Goal: Check status: Check status

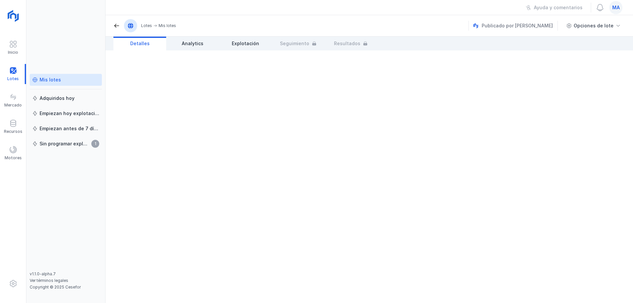
click at [50, 78] on div "Mis lotes" at bounding box center [50, 79] width 21 height 7
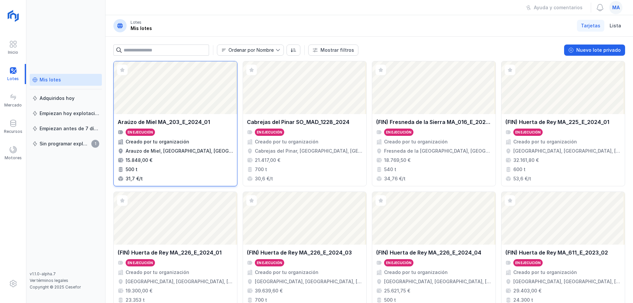
click at [189, 124] on div "Araúzo de Miel MA_203_E_2024_01" at bounding box center [164, 122] width 92 height 8
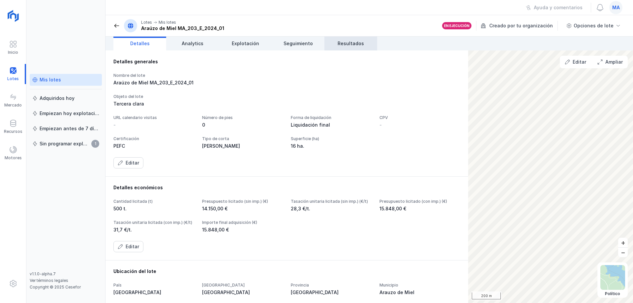
click at [355, 44] on span "Resultados" at bounding box center [351, 43] width 26 height 7
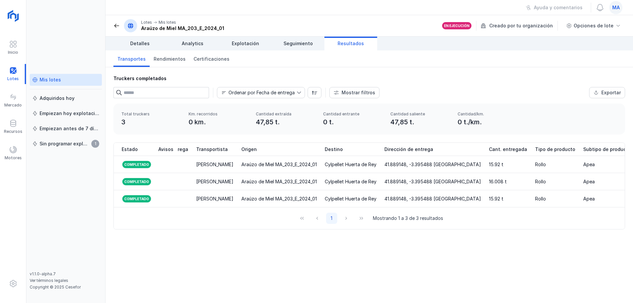
scroll to position [0, 325]
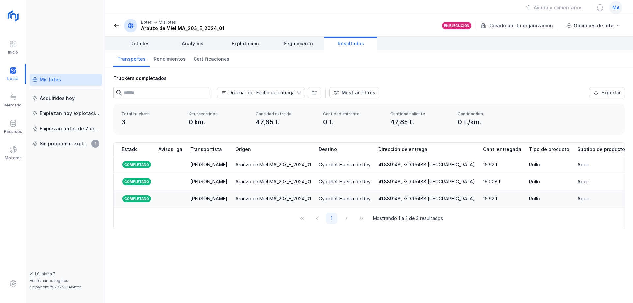
click at [438, 200] on div "41.889148, -3.395488 [GEOGRAPHIC_DATA]" at bounding box center [427, 199] width 97 height 7
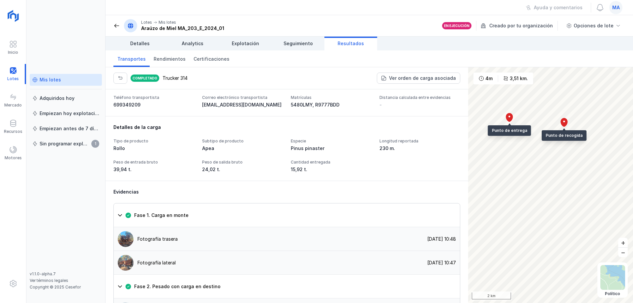
scroll to position [330, 0]
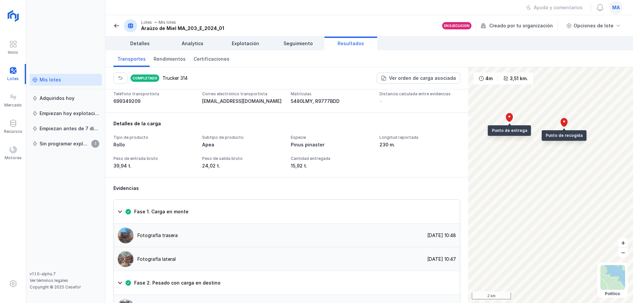
click at [352, 169] on div "Tipo de producto Rollo Subtipo de producto Apea Especie Pinus pinaster Longitud…" at bounding box center [286, 152] width 347 height 34
click at [144, 169] on div "Tipo de producto Rollo Subtipo de producto Apea Especie Pinus pinaster Longitud…" at bounding box center [286, 152] width 347 height 34
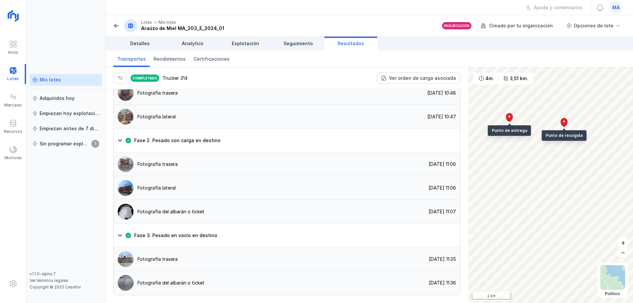
scroll to position [528, 0]
click at [182, 95] on div "Fotografía trasera [DATE] 10:48" at bounding box center [287, 93] width 346 height 24
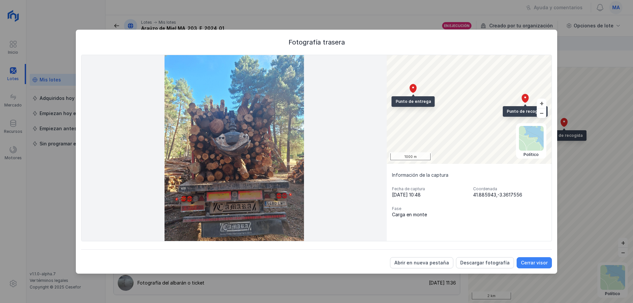
click at [540, 262] on div "Cerrar visor" at bounding box center [534, 262] width 27 height 7
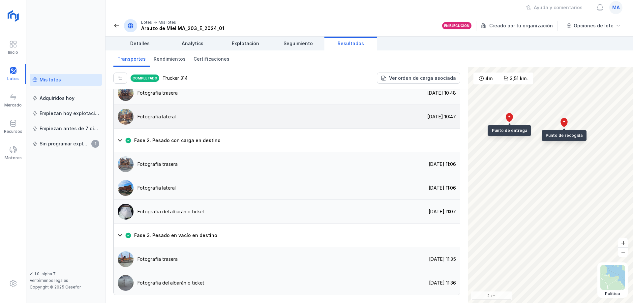
click at [175, 120] on div "Fotografía lateral [DATE] 10:47" at bounding box center [287, 117] width 346 height 24
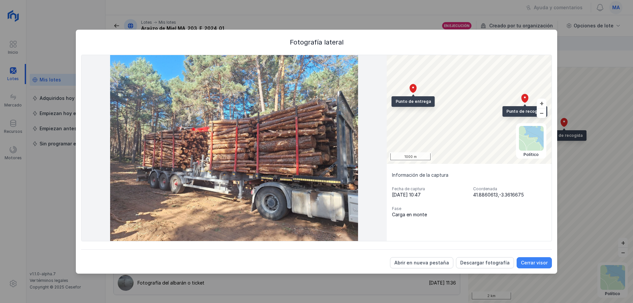
click at [540, 261] on div "Cerrar visor" at bounding box center [534, 262] width 27 height 7
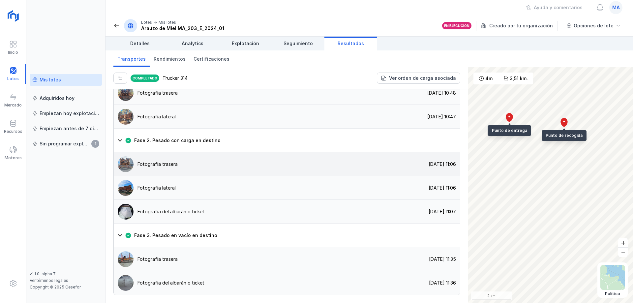
click at [228, 165] on div "Fotografía trasera [DATE] 11:06" at bounding box center [287, 164] width 346 height 24
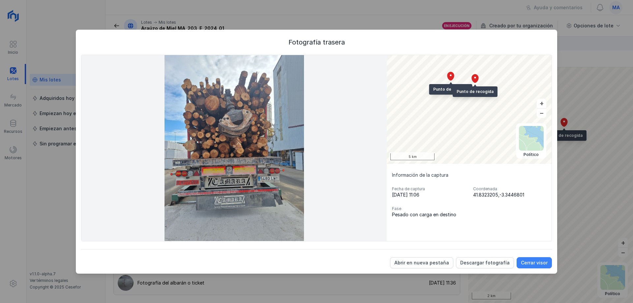
click at [541, 266] on button "Cerrar visor" at bounding box center [534, 262] width 35 height 11
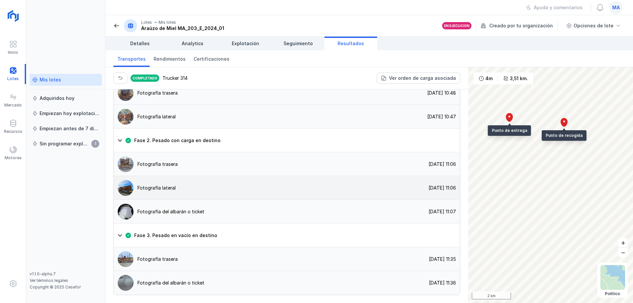
click at [185, 188] on div "Fotografía lateral [DATE] 11:06" at bounding box center [287, 188] width 346 height 24
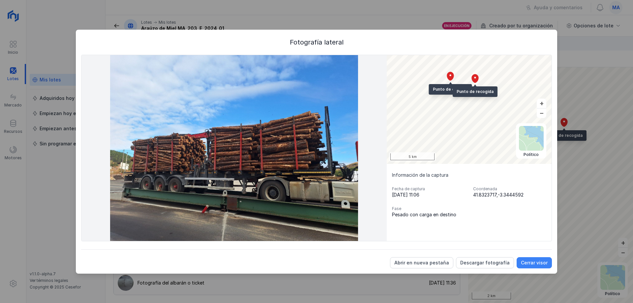
click at [533, 259] on div "Cerrar visor" at bounding box center [534, 262] width 27 height 7
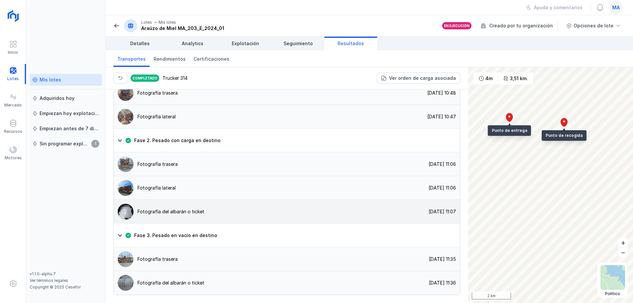
click at [213, 220] on div "Fotografía del albarán o ticket [DATE] 11:07" at bounding box center [287, 212] width 346 height 24
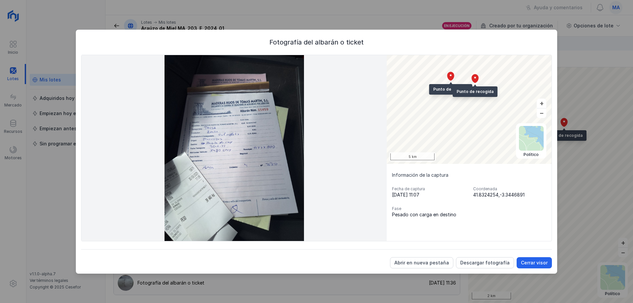
click at [222, 136] on img at bounding box center [233, 148] width 305 height 186
click at [531, 266] on div "Cerrar visor" at bounding box center [534, 262] width 27 height 7
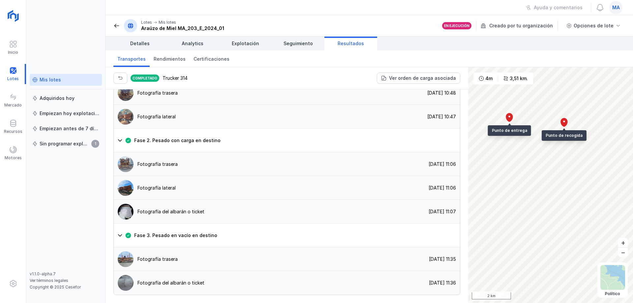
scroll to position [535, 0]
click at [171, 255] on div "Fotografía trasera" at bounding box center [146, 259] width 64 height 16
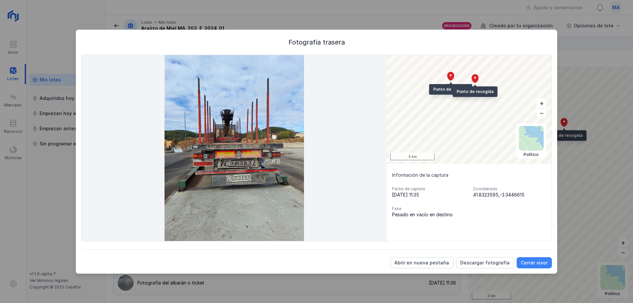
click at [535, 263] on div "Cerrar visor" at bounding box center [534, 262] width 27 height 7
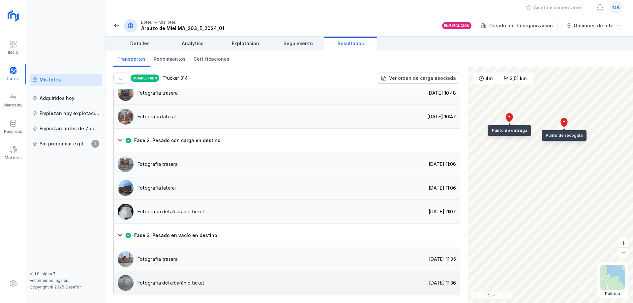
click at [159, 283] on div "Fotografía del albarán o ticket" at bounding box center [170, 283] width 67 height 7
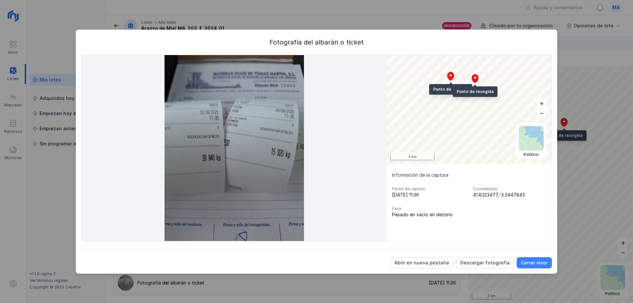
click at [534, 261] on div "Cerrar visor" at bounding box center [534, 262] width 27 height 7
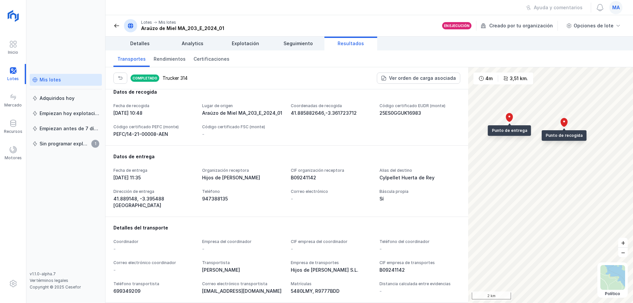
scroll to position [0, 0]
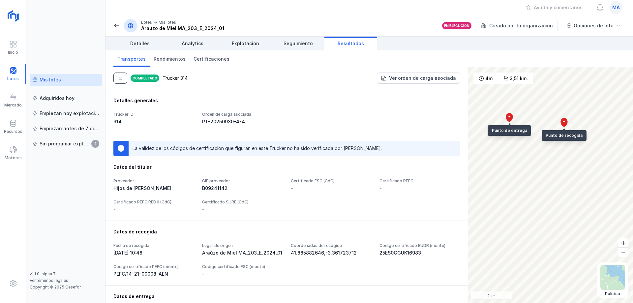
click at [117, 80] on button "button" at bounding box center [120, 78] width 14 height 11
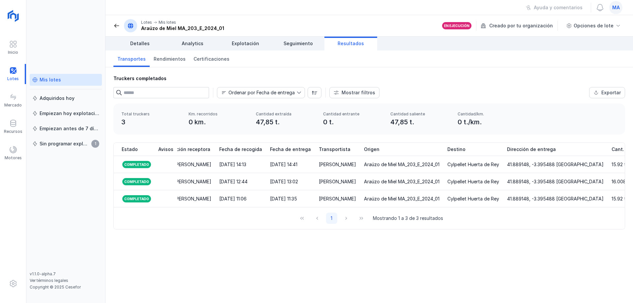
scroll to position [0, 183]
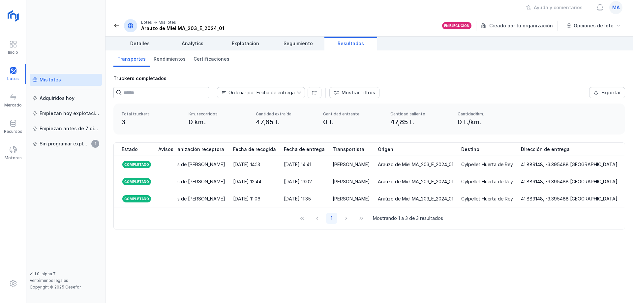
click at [392, 265] on div "Truckers completados Ordenar por Fecha de entrega Mostrar filtros Exportar Méto…" at bounding box center [370, 185] width 528 height 236
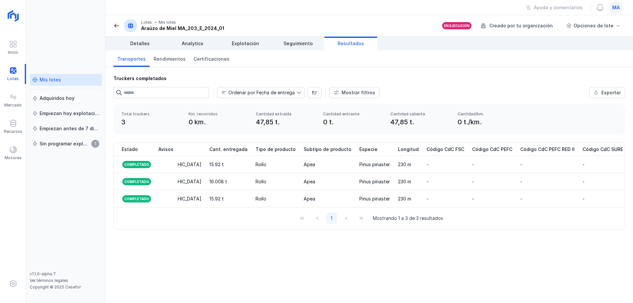
scroll to position [0, 643]
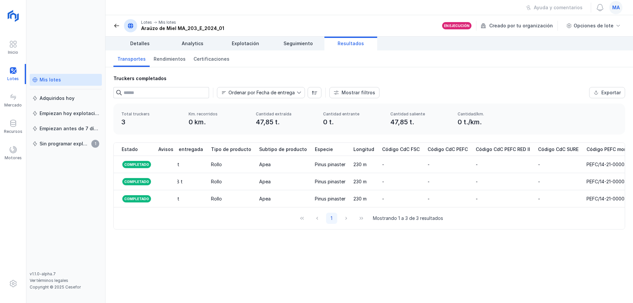
click at [515, 71] on div "Truckers completados Ordenar por Fecha de entrega Mostrar filtros Exportar Méto…" at bounding box center [370, 85] width 528 height 36
click at [484, 67] on div "Transportes Rendimientos Certificaciones" at bounding box center [370, 58] width 528 height 17
click at [298, 266] on div "Truckers completados Ordenar por Fecha de entrega Mostrar filtros Exportar Méto…" at bounding box center [370, 185] width 528 height 236
click at [245, 263] on div "Truckers completados Ordenar por Fecha de entrega Mostrar filtros Exportar Méto…" at bounding box center [370, 185] width 528 height 236
click at [46, 77] on div "Mis lotes" at bounding box center [50, 79] width 21 height 7
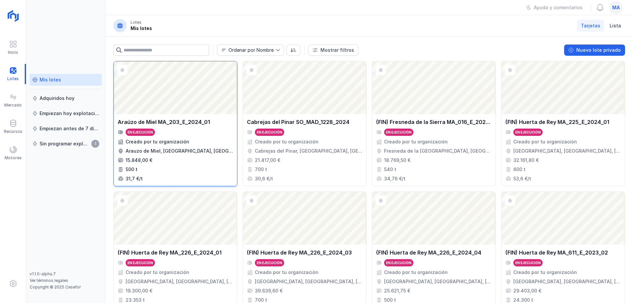
click at [202, 145] on div "Araúzo de Miel MA_203_E_2024_01 En ejecución Creado por tu organización Arauzo …" at bounding box center [175, 150] width 115 height 64
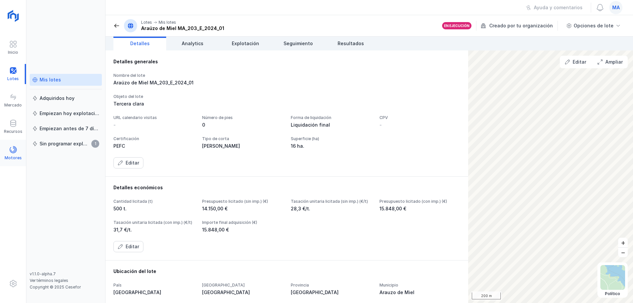
click at [15, 155] on div at bounding box center [13, 151] width 8 height 10
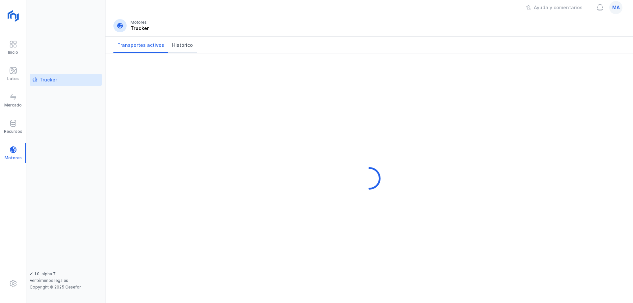
click at [179, 46] on span "Histórico" at bounding box center [182, 45] width 21 height 7
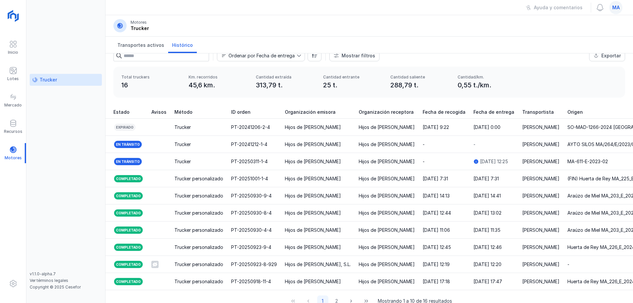
scroll to position [25, 0]
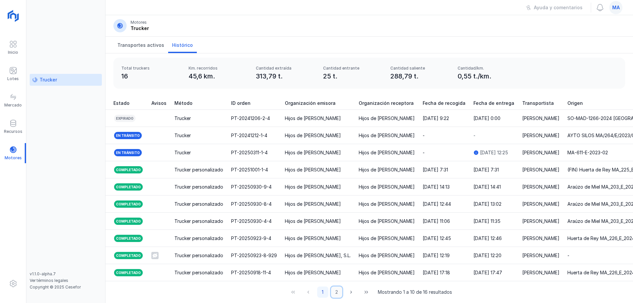
click at [336, 288] on button "2" at bounding box center [336, 292] width 11 height 11
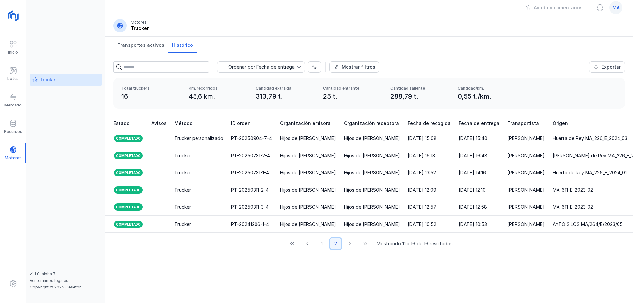
scroll to position [0, 0]
click at [322, 249] on button "1" at bounding box center [321, 243] width 11 height 11
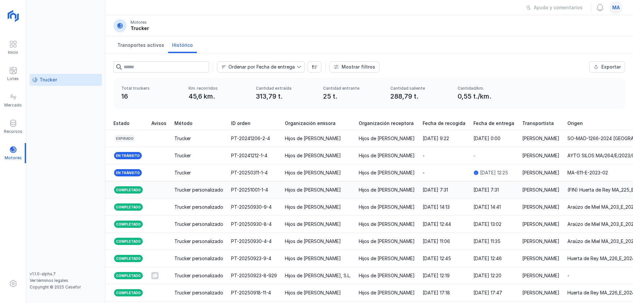
click at [183, 192] on div "Trucker personalizado" at bounding box center [198, 190] width 49 height 7
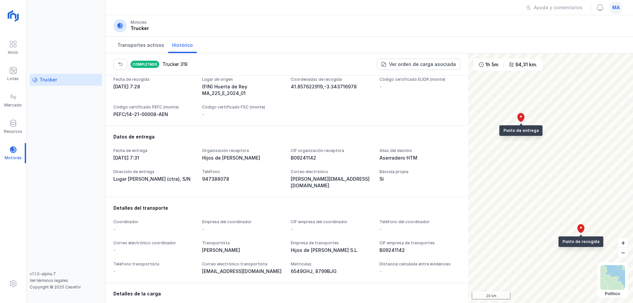
scroll to position [185, 0]
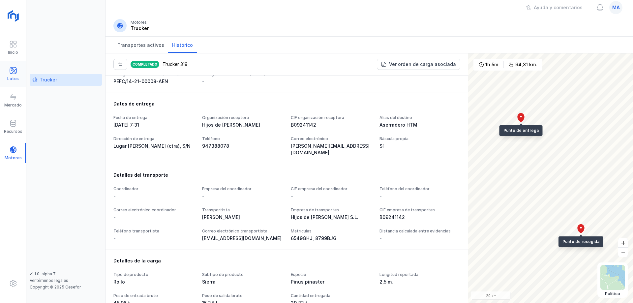
click at [13, 70] on span at bounding box center [13, 71] width 8 height 8
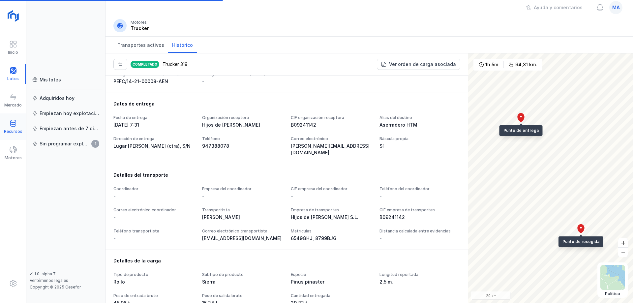
click at [14, 128] on div at bounding box center [13, 124] width 8 height 10
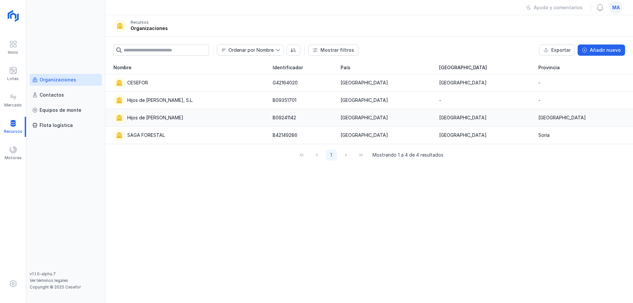
click at [167, 117] on div "Hijos de [PERSON_NAME]" at bounding box center [155, 117] width 56 height 7
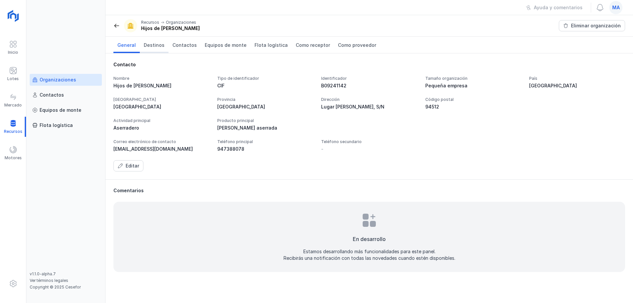
click at [152, 46] on span "Destinos" at bounding box center [154, 45] width 21 height 7
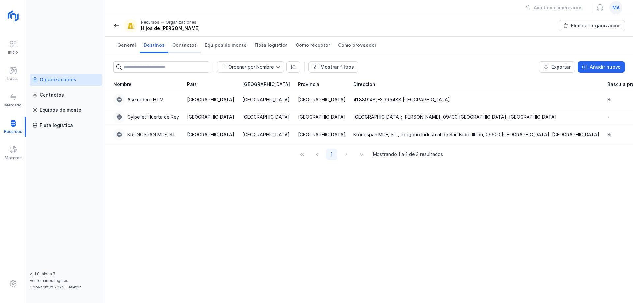
click at [186, 40] on link "Contactos" at bounding box center [184, 45] width 32 height 16
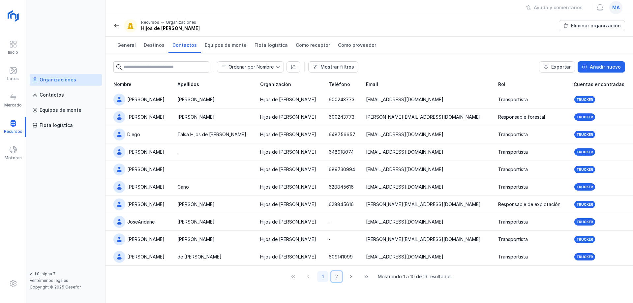
click at [335, 278] on button "2" at bounding box center [336, 276] width 11 height 11
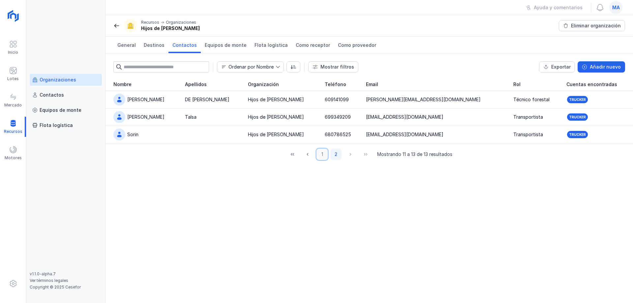
click at [325, 154] on button "1" at bounding box center [322, 154] width 11 height 11
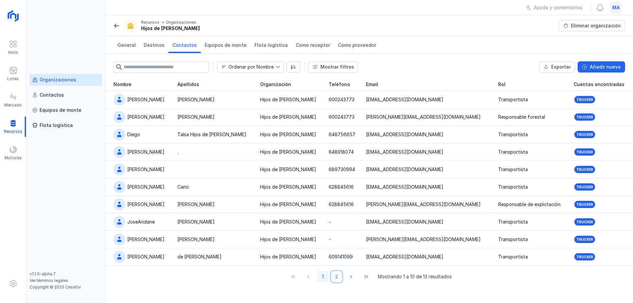
click at [340, 276] on button "2" at bounding box center [336, 276] width 11 height 11
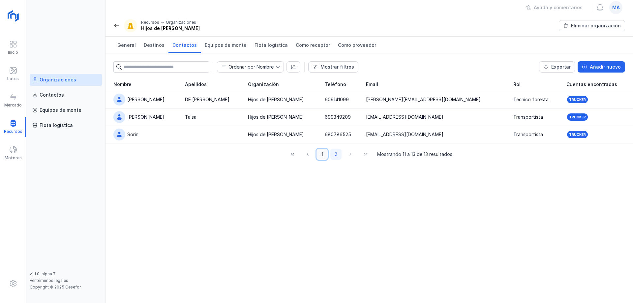
click at [321, 155] on button "1" at bounding box center [322, 154] width 11 height 11
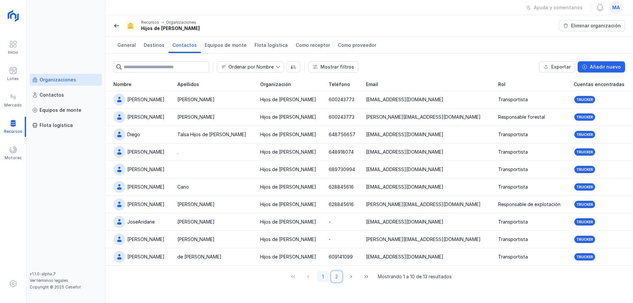
click at [337, 278] on button "2" at bounding box center [336, 276] width 11 height 11
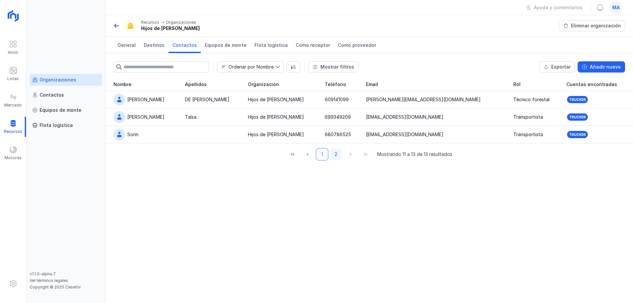
click at [320, 151] on button "1" at bounding box center [322, 154] width 11 height 11
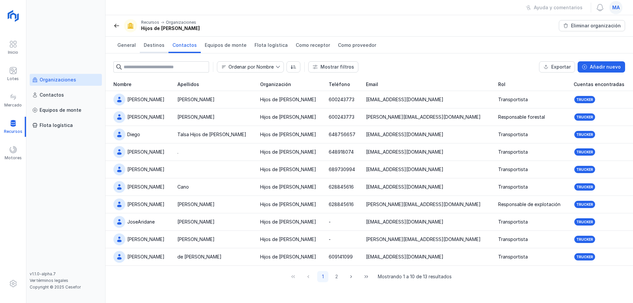
click at [155, 49] on link "Destinos" at bounding box center [154, 45] width 29 height 16
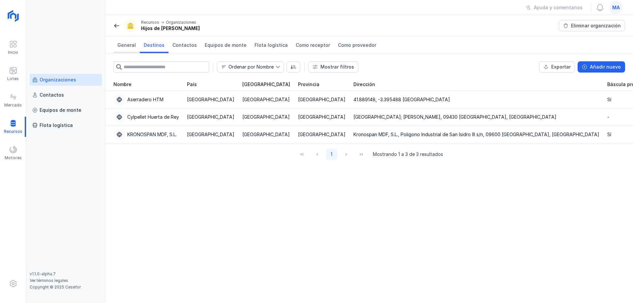
click at [127, 45] on span "General" at bounding box center [126, 45] width 18 height 7
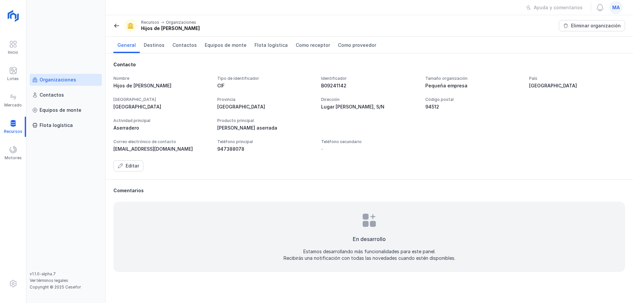
click at [313, 164] on div "Editar" at bounding box center [369, 165] width 512 height 11
click at [387, 146] on div "-" at bounding box center [369, 149] width 96 height 7
click at [217, 76] on div "Tipo de identificador" at bounding box center [265, 78] width 96 height 5
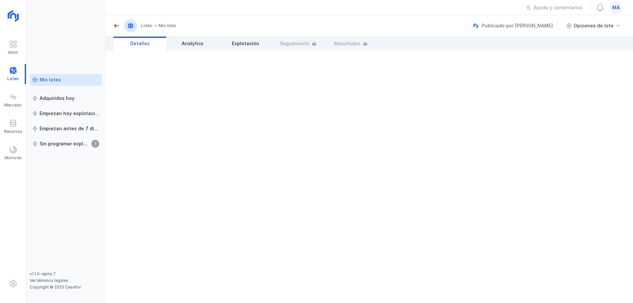
click at [57, 84] on link "Mis lotes" at bounding box center [66, 80] width 72 height 12
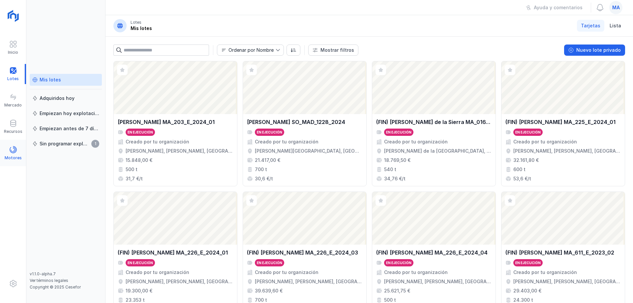
click at [8, 157] on div "Motores" at bounding box center [13, 157] width 17 height 5
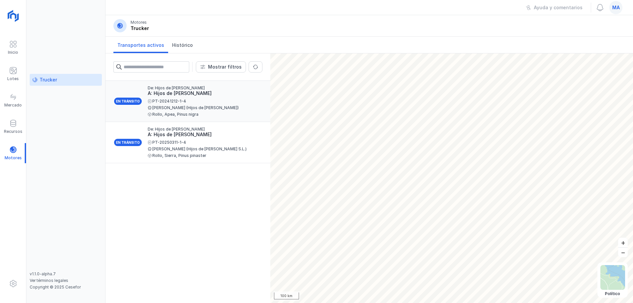
click at [238, 108] on div "[PERSON_NAME] (Hijos de [PERSON_NAME])" at bounding box center [202, 108] width 109 height 4
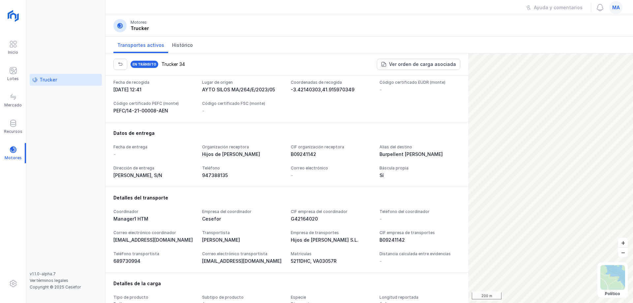
scroll to position [11, 0]
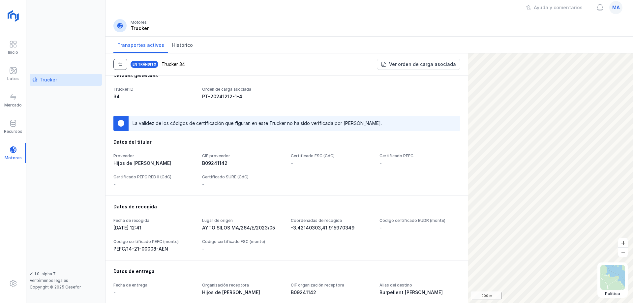
click at [116, 63] on button "button" at bounding box center [120, 64] width 14 height 11
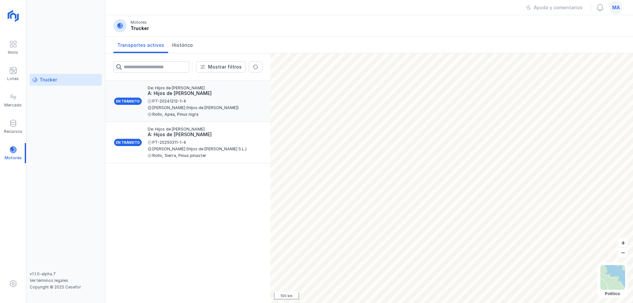
drag, startPoint x: 212, startPoint y: 93, endPoint x: 168, endPoint y: 97, distance: 43.4
click at [168, 97] on div "De: Hijos de Tomas Martín S.L. A: Hijos de Tomas Martín S.L. PT-20241212-1-4 Fl…" at bounding box center [202, 101] width 109 height 30
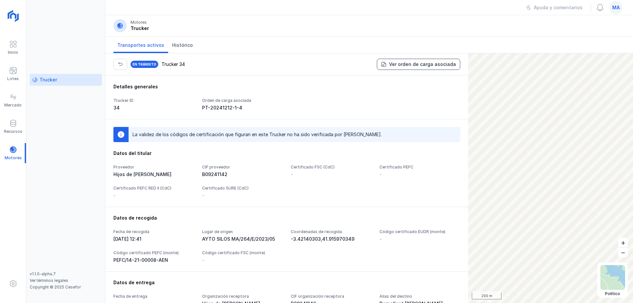
click at [421, 64] on div "Ver orden de carga asociada" at bounding box center [422, 64] width 67 height 7
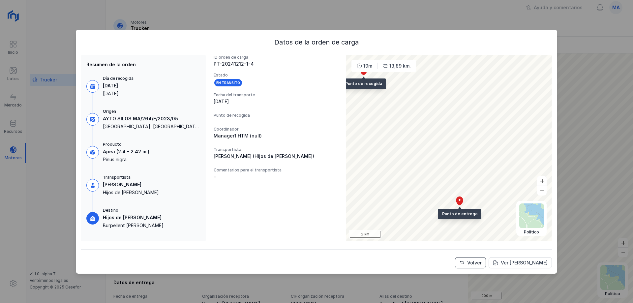
click at [482, 264] on div "Volver" at bounding box center [474, 262] width 15 height 7
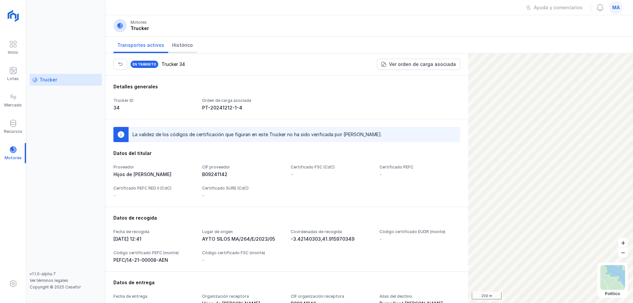
click at [185, 44] on span "Histórico" at bounding box center [182, 45] width 21 height 7
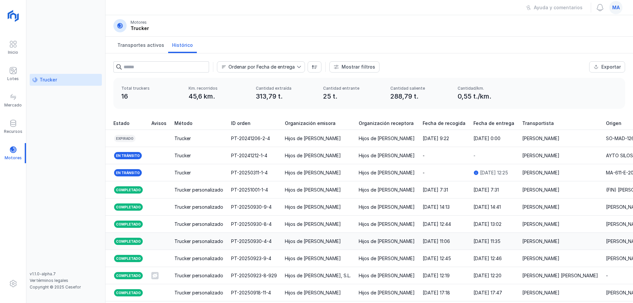
scroll to position [25, 0]
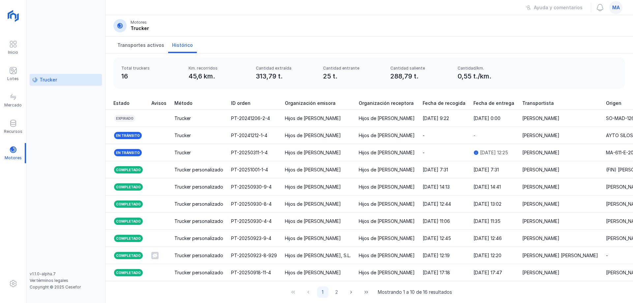
drag, startPoint x: 190, startPoint y: 281, endPoint x: 234, endPoint y: 283, distance: 43.5
click at [237, 282] on div "1 2 Mostrando 1 a 10 de 16 resultados" at bounding box center [370, 292] width 528 height 22
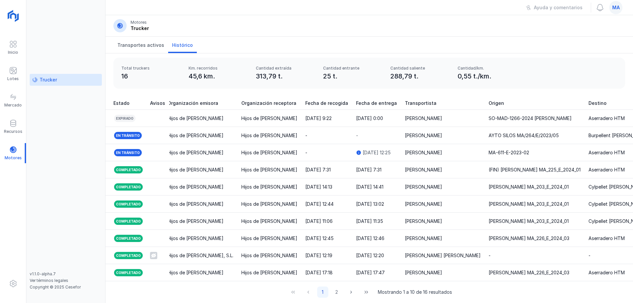
scroll to position [0, 106]
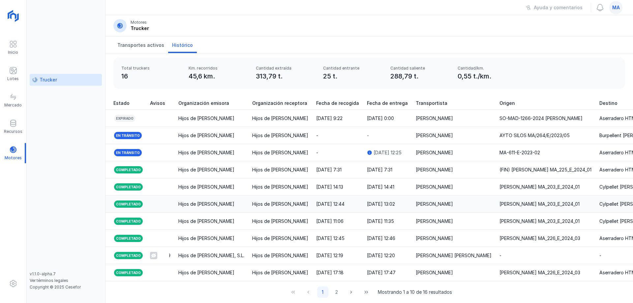
click at [269, 269] on div "Hijos de [PERSON_NAME]" at bounding box center [280, 272] width 56 height 7
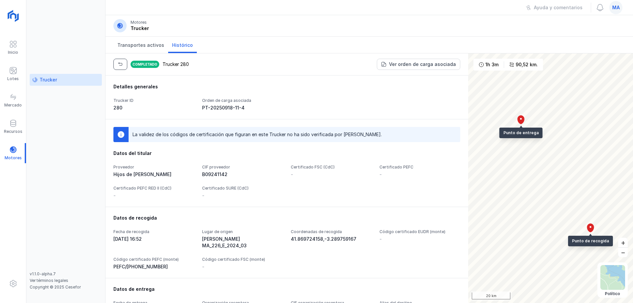
click at [125, 63] on button "button" at bounding box center [120, 64] width 14 height 11
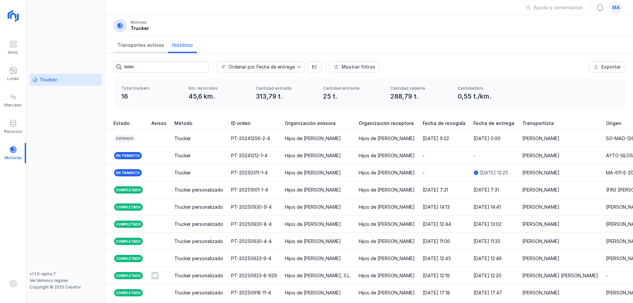
click at [150, 48] on link "Transportes activos" at bounding box center [140, 45] width 55 height 16
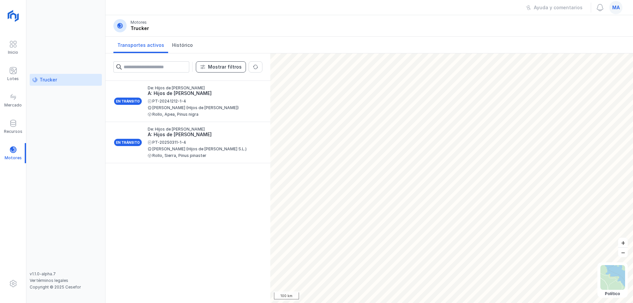
click at [235, 68] on div "Mostrar filtros" at bounding box center [225, 67] width 34 height 7
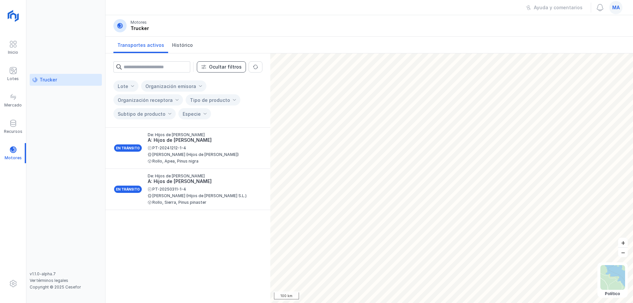
click at [235, 68] on div "Ocultar filtros" at bounding box center [225, 67] width 33 height 7
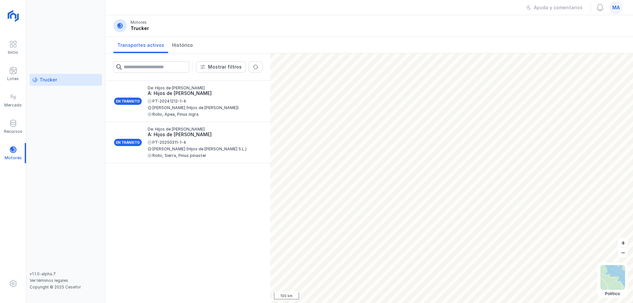
click at [222, 213] on div "En tránsito De: Hijos de Tomas Martín S.L. A: Hijos de Tomas Martín S.L. PT-202…" at bounding box center [188, 192] width 165 height 222
